Goal: Task Accomplishment & Management: Use online tool/utility

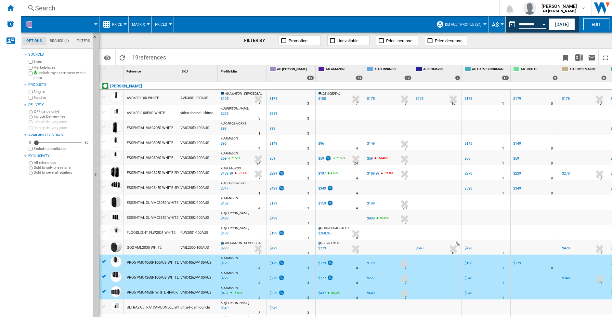
scroll to position [59, 0]
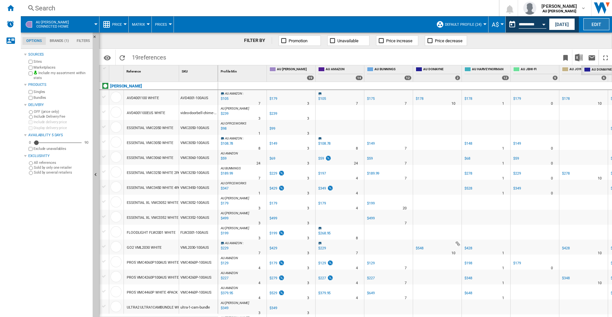
click at [601, 24] on button "Edit" at bounding box center [596, 24] width 26 height 12
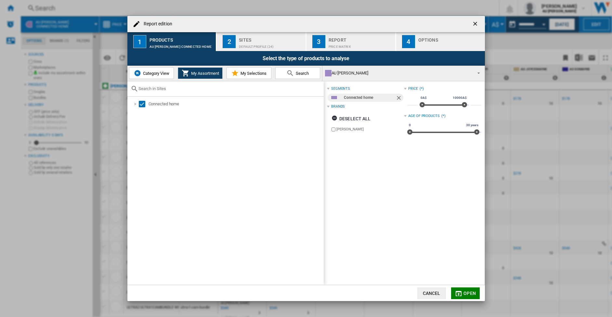
click at [246, 75] on span "My Selections" at bounding box center [253, 73] width 28 height 5
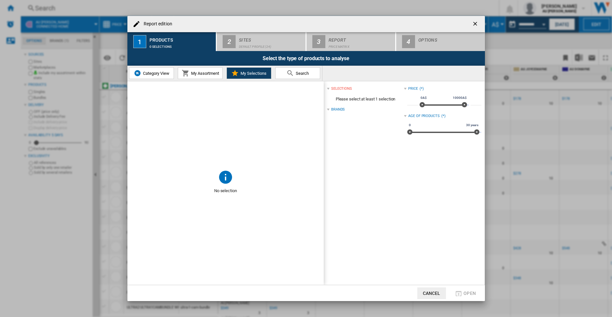
click at [203, 74] on span "My Assortment" at bounding box center [204, 73] width 30 height 5
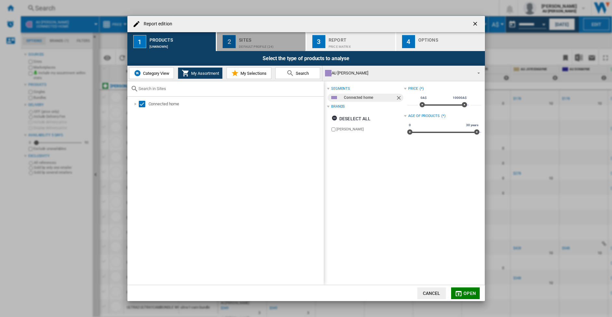
click at [252, 43] on div "Default profile (24)" at bounding box center [271, 45] width 64 height 7
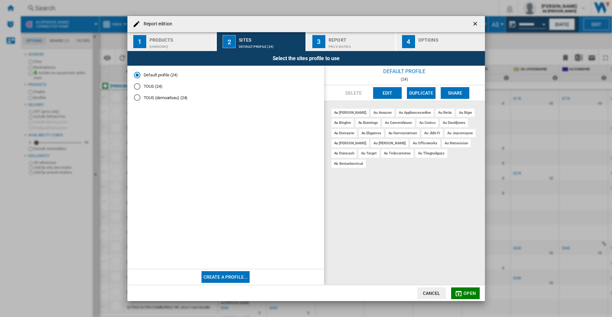
click at [342, 133] on div "au domayne" at bounding box center [343, 133] width 25 height 8
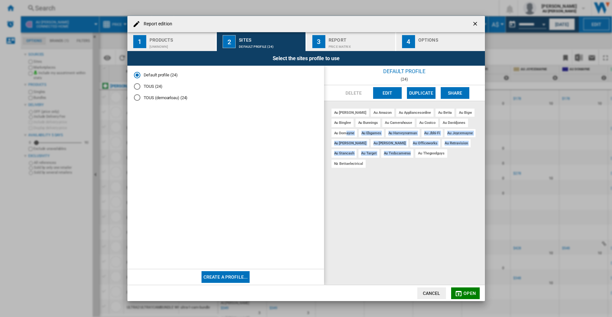
drag, startPoint x: 346, startPoint y: 132, endPoint x: 373, endPoint y: 204, distance: 76.4
click at [372, 207] on div "au arlo au amazon au appliancesonline au betta au bigw au binglee au bunnings a…" at bounding box center [404, 193] width 161 height 184
click at [390, 93] on button "Edit" at bounding box center [387, 93] width 29 height 12
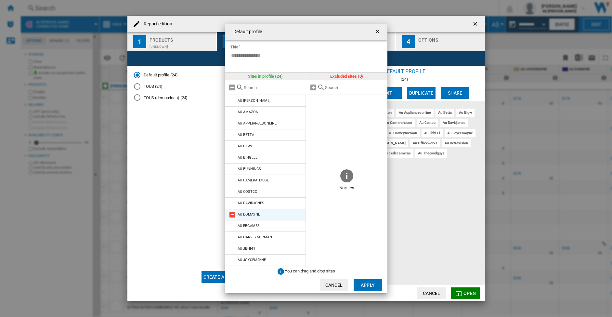
click at [234, 213] on md-icon at bounding box center [232, 215] width 8 height 8
click at [363, 285] on button "Apply" at bounding box center [368, 285] width 29 height 12
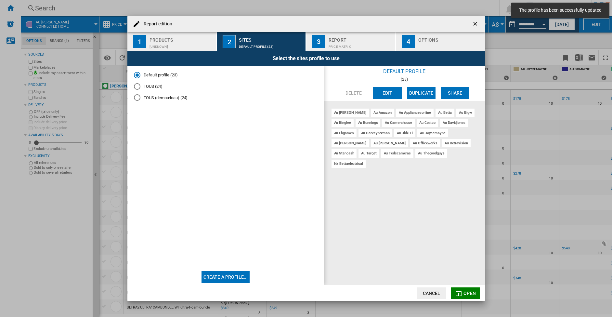
click at [392, 93] on button "Edit" at bounding box center [387, 93] width 29 height 12
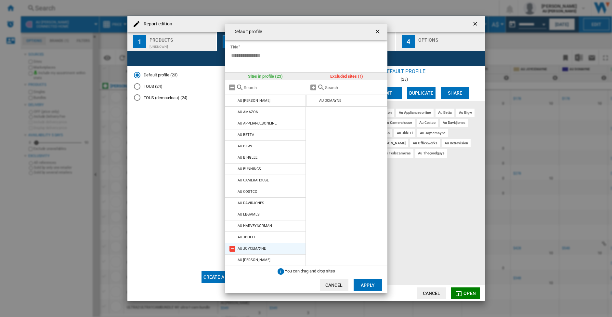
click at [234, 249] on md-icon "Default profile ..." at bounding box center [232, 249] width 8 height 8
click at [370, 282] on button "Apply" at bounding box center [368, 285] width 29 height 12
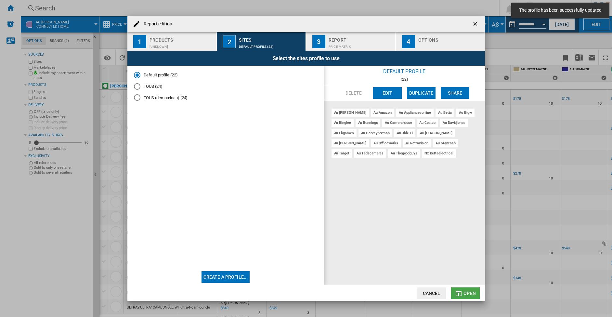
click at [472, 291] on span "Open" at bounding box center [469, 292] width 12 height 5
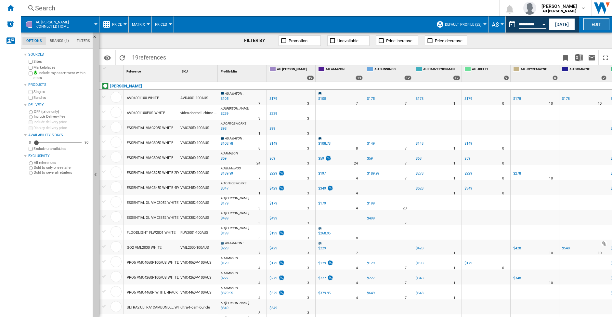
click at [594, 19] on button "Edit" at bounding box center [596, 24] width 26 height 12
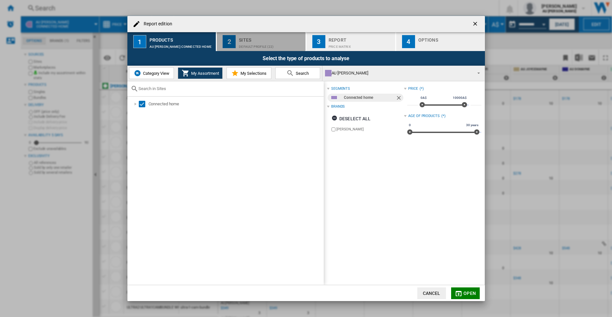
click at [266, 42] on div "Default profile (22)" at bounding box center [271, 45] width 64 height 7
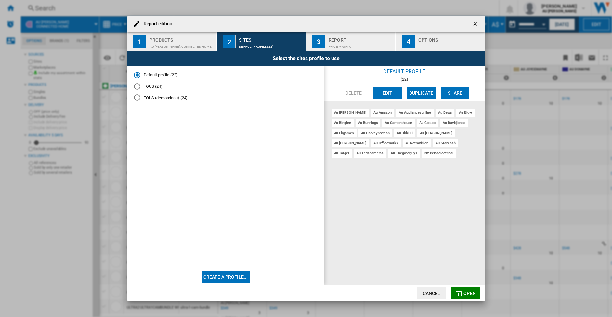
click at [465, 295] on span "Open" at bounding box center [469, 292] width 12 height 5
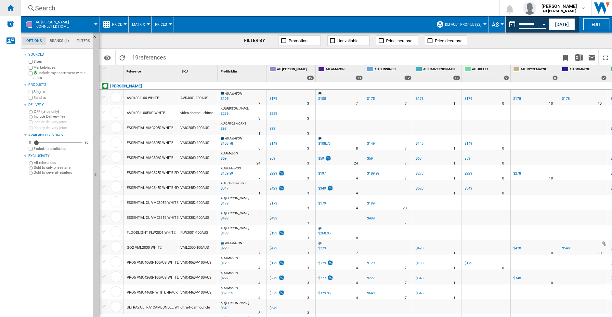
click at [7, 8] on ng-md-icon "Home" at bounding box center [10, 8] width 8 height 8
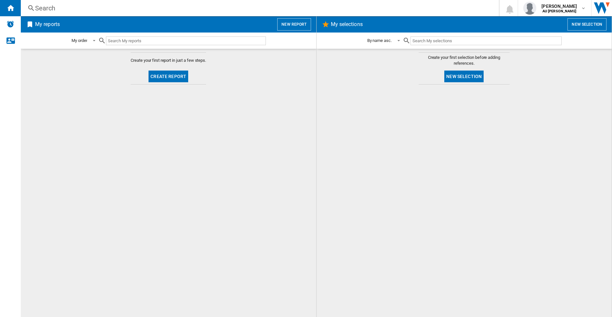
click at [161, 75] on button "Create report" at bounding box center [168, 77] width 40 height 12
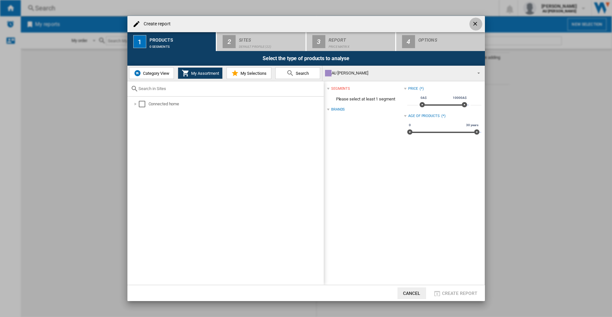
click at [474, 21] on ng-md-icon "getI18NText('BUTTONS.CLOSE_DIALOG')" at bounding box center [476, 24] width 8 height 8
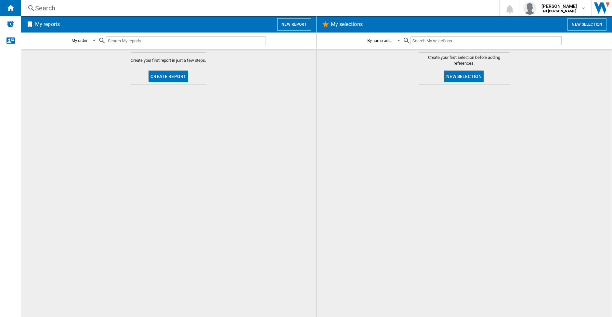
click at [175, 75] on button "Create report" at bounding box center [168, 77] width 40 height 12
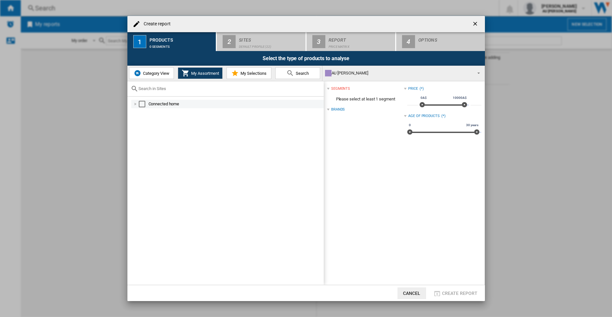
click at [167, 106] on div "Connected home" at bounding box center [235, 104] width 174 height 6
click at [142, 105] on div "Select" at bounding box center [142, 104] width 6 height 6
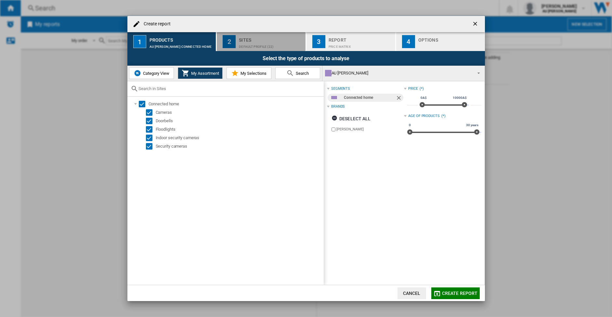
click at [250, 42] on div "Default profile (22)" at bounding box center [271, 45] width 64 height 7
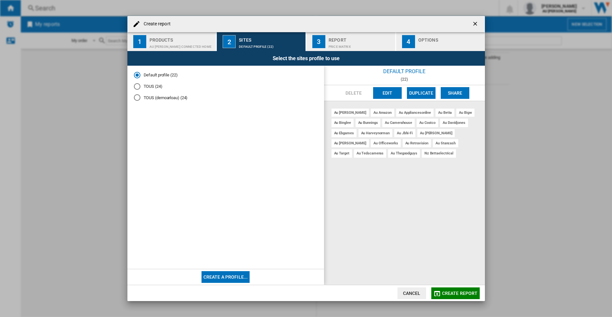
click at [390, 92] on button "Edit" at bounding box center [387, 93] width 29 height 12
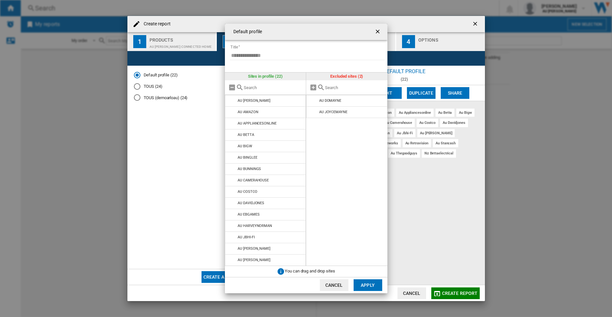
click at [366, 285] on button "Apply" at bounding box center [368, 285] width 29 height 12
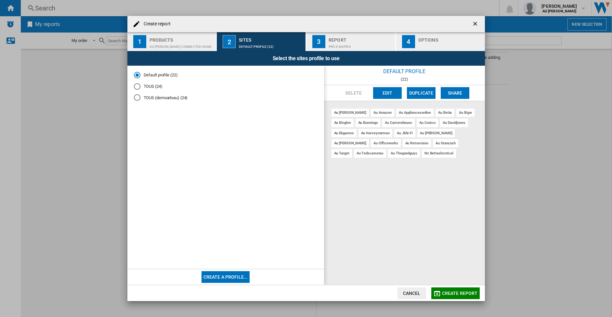
click at [450, 292] on span "Create report" at bounding box center [460, 292] width 36 height 5
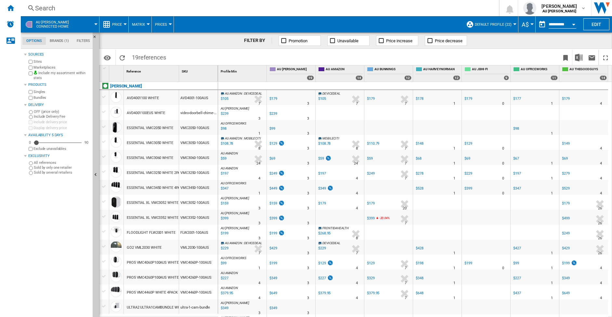
click at [240, 92] on span "AU AMAZON" at bounding box center [233, 94] width 17 height 4
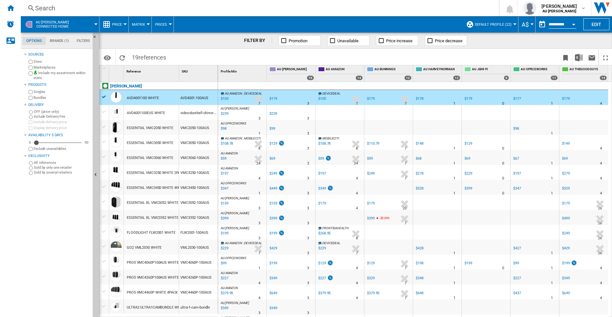
click at [235, 92] on span "AU AMAZON" at bounding box center [233, 94] width 17 height 4
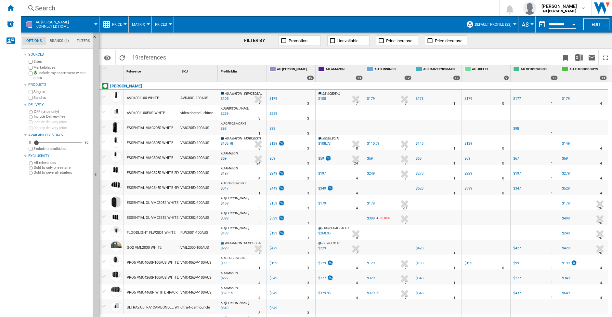
click at [227, 98] on div "$105" at bounding box center [224, 99] width 9 height 6
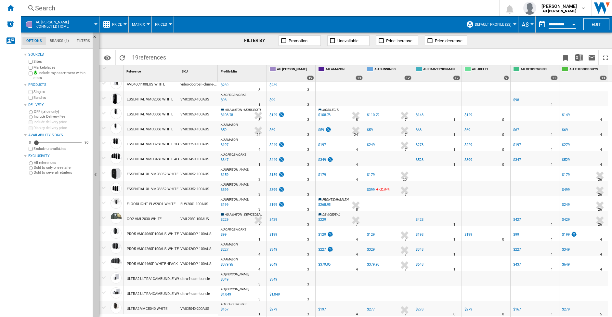
scroll to position [29, 0]
click at [373, 249] on div "$329" at bounding box center [371, 249] width 8 height 4
